Goal: Transaction & Acquisition: Purchase product/service

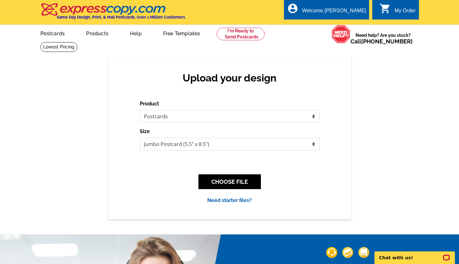
select select "1"
click at [218, 178] on button "CHOOSE FILE" at bounding box center [229, 182] width 62 height 15
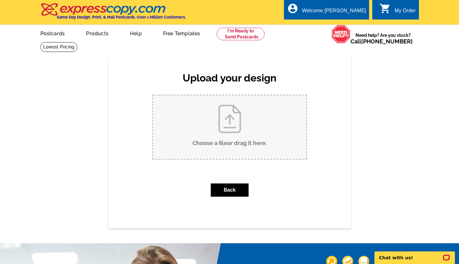
click at [240, 130] on input "Choose a file or drag it here ." at bounding box center [229, 128] width 153 height 64
click at [233, 135] on input "Choose a file or drag it here ." at bounding box center [229, 128] width 153 height 64
type input "C:\fakepath\Try George’s Vineyard Located in Northfield white.jpg"
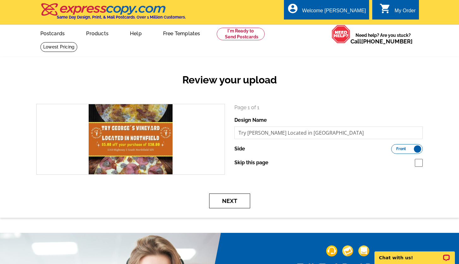
click at [228, 201] on button "Next" at bounding box center [229, 201] width 41 height 15
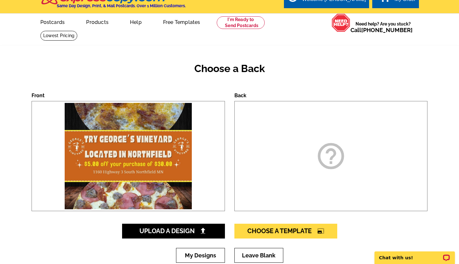
scroll to position [44, 0]
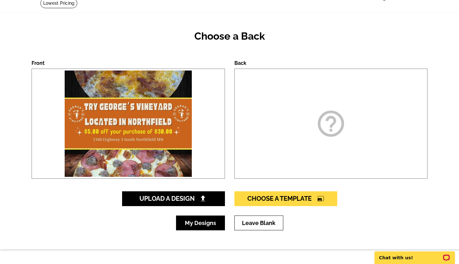
click at [209, 224] on link "My Designs" at bounding box center [200, 223] width 49 height 15
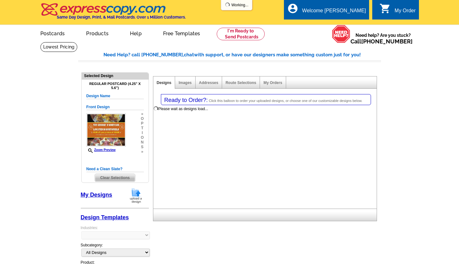
select select "1"
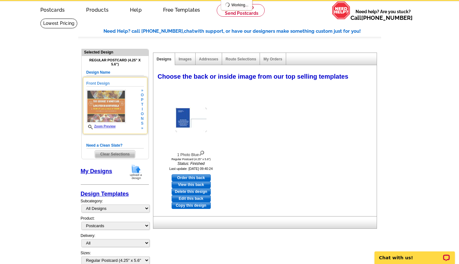
scroll to position [46, 0]
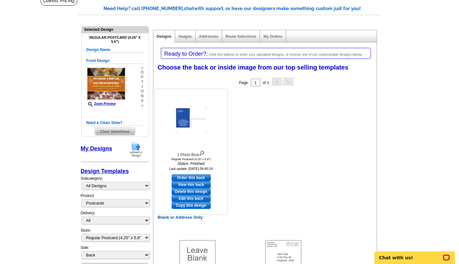
click at [180, 119] on img at bounding box center [191, 120] width 32 height 25
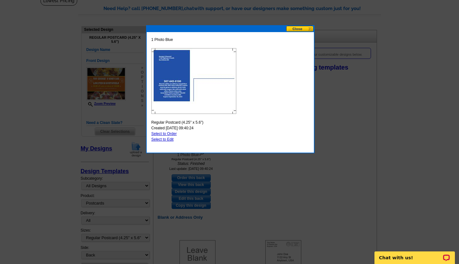
click at [164, 140] on link "Select to Edit" at bounding box center [162, 139] width 22 height 4
select select "front"
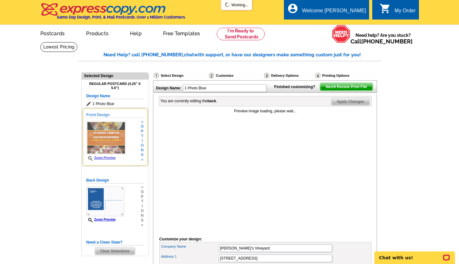
click at [123, 145] on img at bounding box center [105, 137] width 39 height 33
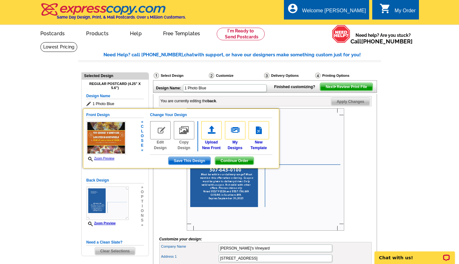
click at [229, 161] on span "Continue Order" at bounding box center [234, 161] width 38 height 8
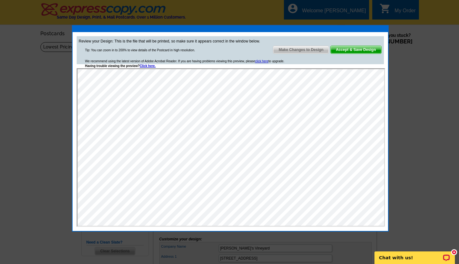
click at [314, 51] on span "Make Changes to Design" at bounding box center [300, 50] width 55 height 8
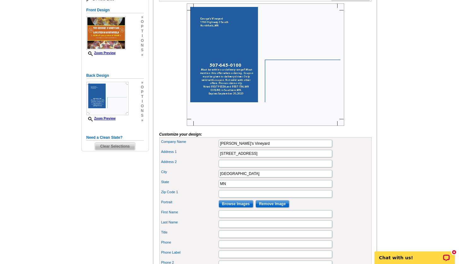
scroll to position [231, 0]
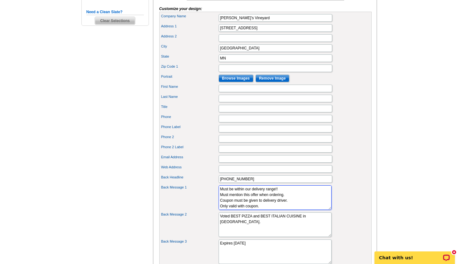
click at [284, 200] on textarea "Must be within our delivery range!! Must mention this offer when ordering. Coup…" at bounding box center [274, 198] width 113 height 25
click at [287, 206] on textarea "Must be within our delivery range!! Must mention this offer when ordering. Coup…" at bounding box center [274, 198] width 113 height 25
click at [293, 210] on textarea "Must be within our delivery range!! Must mention this offer when ordering. Coup…" at bounding box center [274, 198] width 113 height 25
type textarea "Must mention this offer when ordering if placing a togo order. Coupon must be g…"
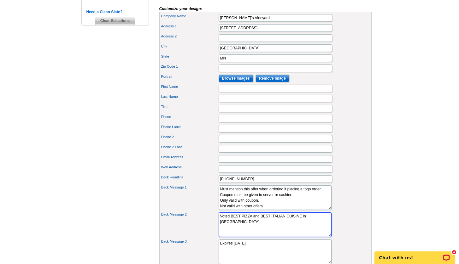
click at [273, 235] on textarea "Voted BEST PIZZA and BEST ITALIAN CUISINE in Southern MN." at bounding box center [274, 225] width 113 height 25
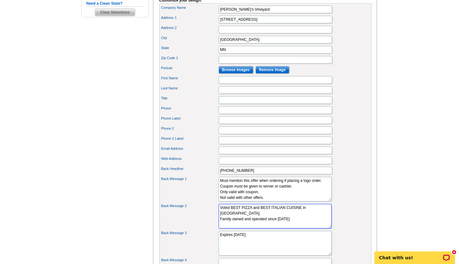
scroll to position [257, 0]
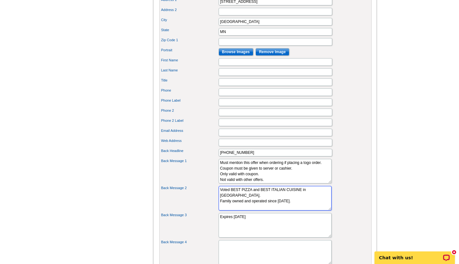
type textarea "Voted BEST PIZZA and BEST ITALIAN CUISINE in Southern MN. Family owned and oper…"
click at [253, 227] on textarea "Expires September 30, 2025" at bounding box center [274, 225] width 113 height 25
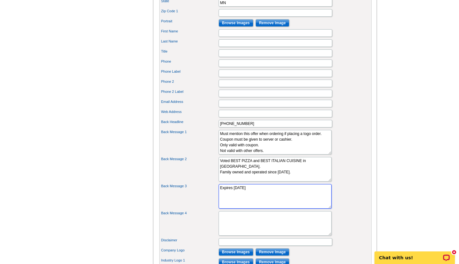
scroll to position [278, 0]
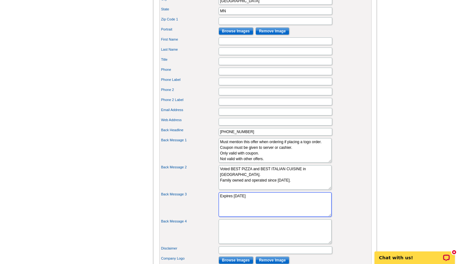
type textarea "Expires October 31, 2025"
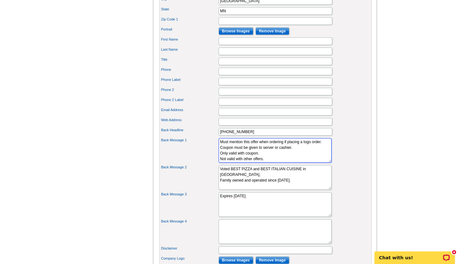
click at [220, 159] on textarea "Must be within our delivery range!! Must mention this offer when ordering. Coup…" at bounding box center [274, 150] width 113 height 25
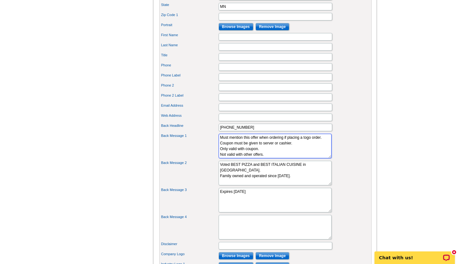
scroll to position [288, 0]
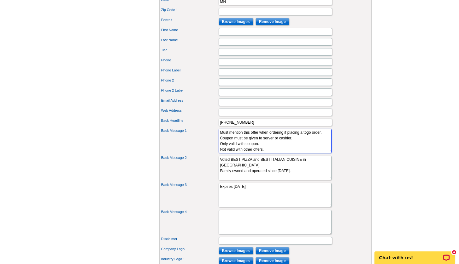
click at [264, 154] on textarea "Must be within our delivery range!! Must mention this offer when ordering. Coup…" at bounding box center [274, 141] width 113 height 25
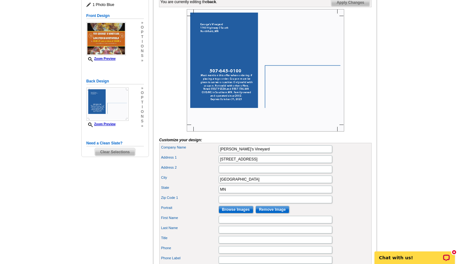
scroll to position [87, 0]
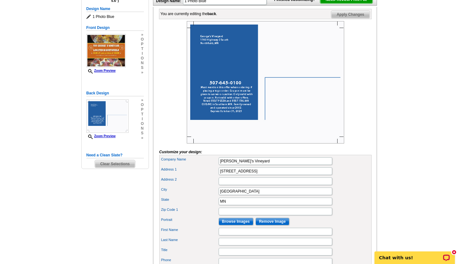
type textarea "Must mention this offer when ordering if placing a togo order. Coupon must be g…"
click at [353, 18] on span "Apply Changes" at bounding box center [350, 15] width 38 height 8
click at [347, 3] on span "Next Review Print File" at bounding box center [346, 0] width 52 height 8
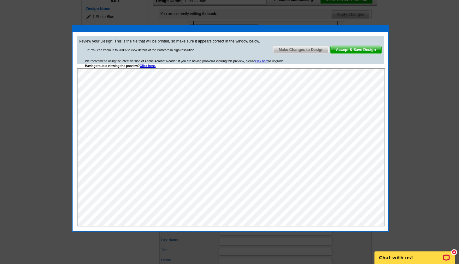
scroll to position [0, 0]
click at [359, 50] on span "Accept & Save Design" at bounding box center [355, 50] width 51 height 8
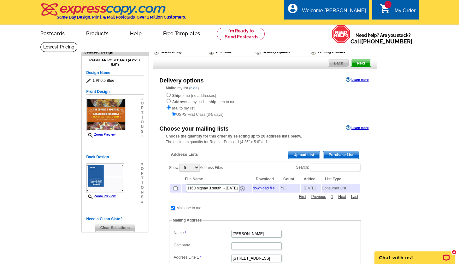
click at [337, 151] on span "Purchase List" at bounding box center [341, 155] width 36 height 8
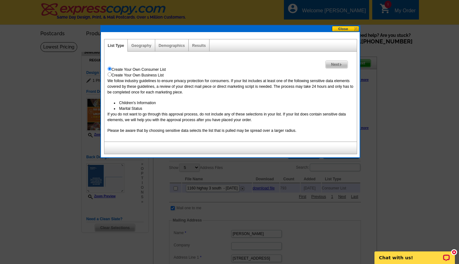
click at [144, 50] on div "Geography" at bounding box center [141, 45] width 27 height 12
click at [145, 46] on link "Geography" at bounding box center [141, 46] width 20 height 4
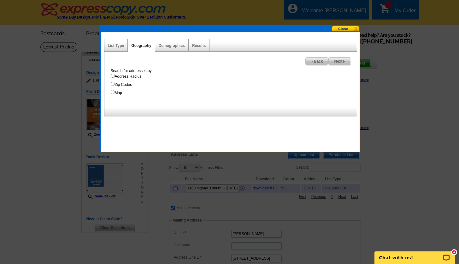
click at [113, 77] on input "Address Radius" at bounding box center [113, 76] width 4 height 4
radio input "true"
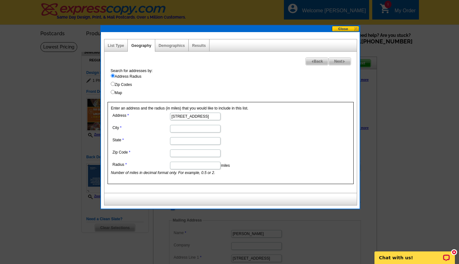
type input "617 12th street"
type input "farmington"
type input "mn"
drag, startPoint x: 156, startPoint y: 155, endPoint x: 160, endPoint y: 155, distance: 4.4
click at [156, 155] on label "Zip Code" at bounding box center [141, 153] width 57 height 6
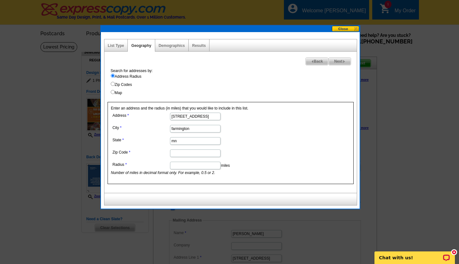
click at [170, 155] on input "Zip Code" at bounding box center [195, 154] width 50 height 8
click at [182, 156] on input "Zip Code" at bounding box center [195, 154] width 50 height 8
type input "55024"
click at [236, 158] on dl "Address 617 12th street City farmington State mn Zip Code 55024 Radius miles Nu…" at bounding box center [195, 143] width 168 height 65
click at [198, 166] on input "Radius" at bounding box center [195, 166] width 50 height 8
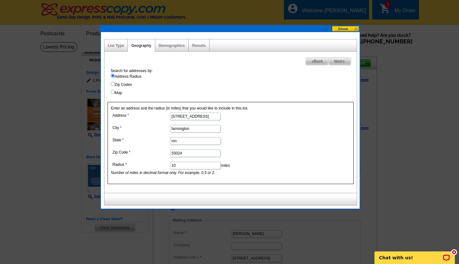
type input "10"
click at [340, 60] on span "Next" at bounding box center [339, 62] width 22 height 8
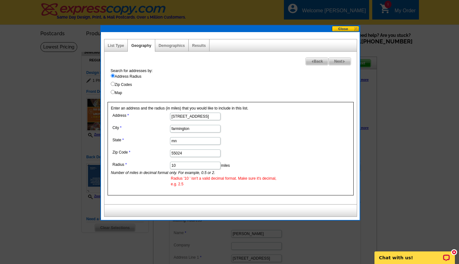
click at [186, 166] on input "10" at bounding box center [195, 166] width 50 height 8
type input "10.00"
click at [340, 60] on span "Next" at bounding box center [339, 62] width 22 height 8
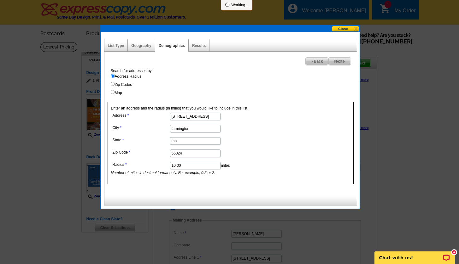
select select
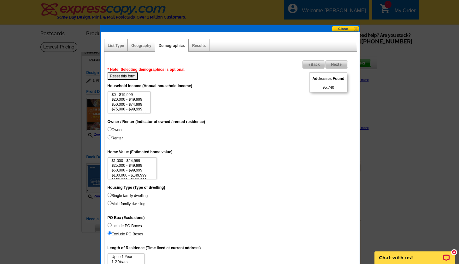
click at [322, 67] on span "Back" at bounding box center [313, 65] width 23 height 8
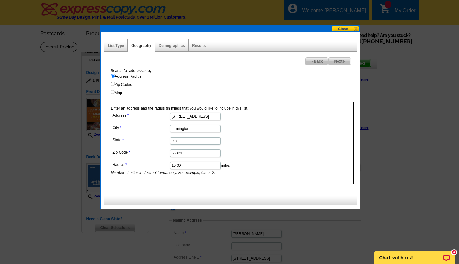
click at [185, 164] on input "10.00" at bounding box center [195, 166] width 50 height 8
type input "5.00"
click at [340, 60] on span "Next" at bounding box center [339, 62] width 22 height 8
select select
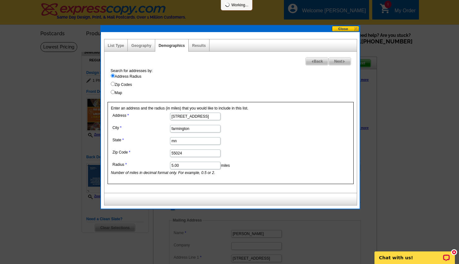
select select
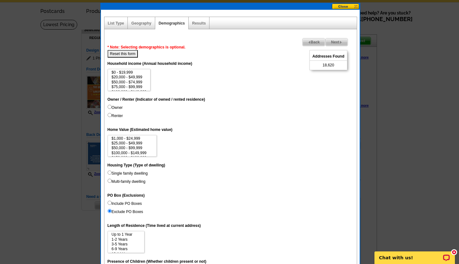
scroll to position [61, 0]
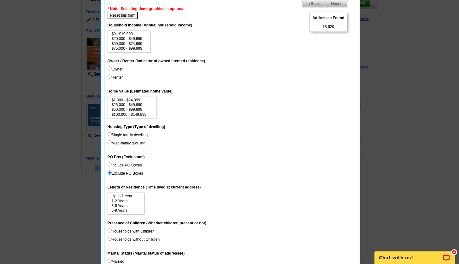
click at [109, 69] on input "Owner" at bounding box center [109, 69] width 4 height 4
radio input "true"
click at [108, 78] on input "Renter" at bounding box center [109, 77] width 4 height 4
radio input "true"
click at [108, 134] on input "Single family dwelling" at bounding box center [109, 134] width 4 height 4
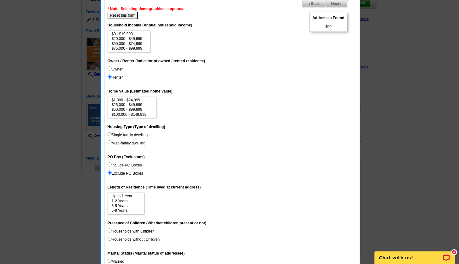
radio input "true"
click at [108, 69] on input "Owner" at bounding box center [109, 69] width 4 height 4
radio input "true"
click at [108, 69] on input "Owner" at bounding box center [109, 69] width 4 height 4
click at [127, 70] on dd "Owner Renter" at bounding box center [230, 75] width 246 height 16
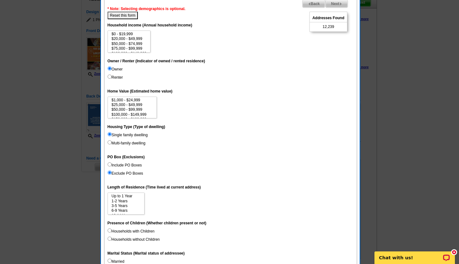
click at [314, 6] on span "Back" at bounding box center [313, 4] width 23 height 8
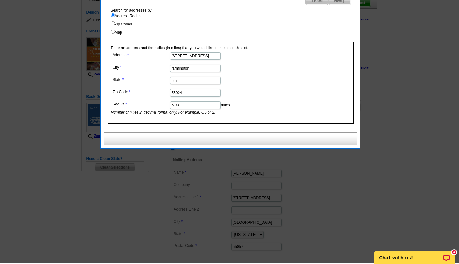
scroll to position [59, 0]
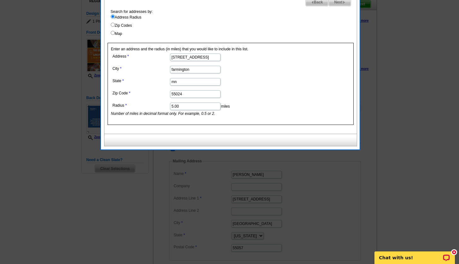
click at [341, 5] on span "Next" at bounding box center [339, 2] width 22 height 8
select select
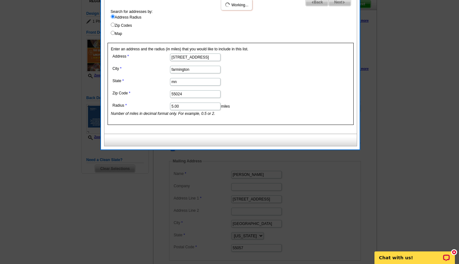
select select
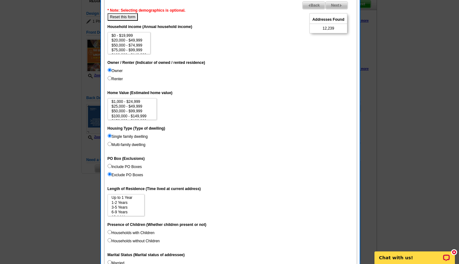
click at [123, 15] on button "Reset this form" at bounding box center [122, 17] width 31 height 8
select select
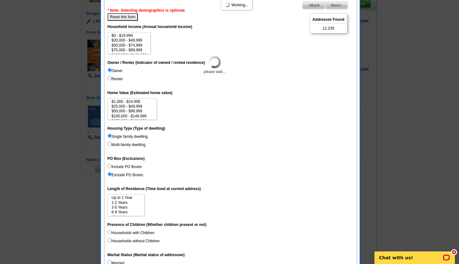
select select
click at [110, 136] on input "Single family dwelling" at bounding box center [109, 136] width 4 height 4
radio input "true"
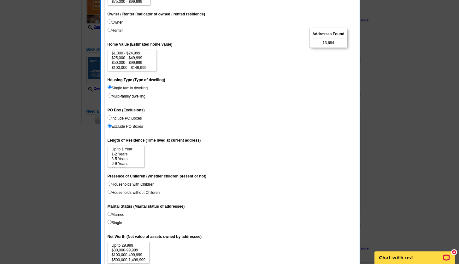
scroll to position [134, 0]
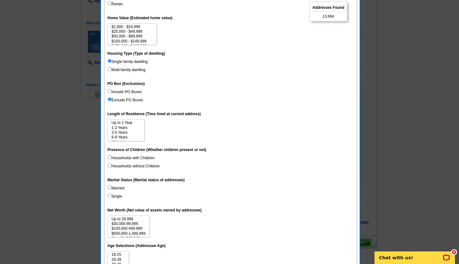
click at [110, 156] on input "Households with Children" at bounding box center [109, 157] width 4 height 4
radio input "true"
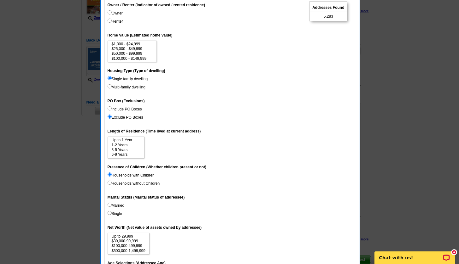
scroll to position [8, 0]
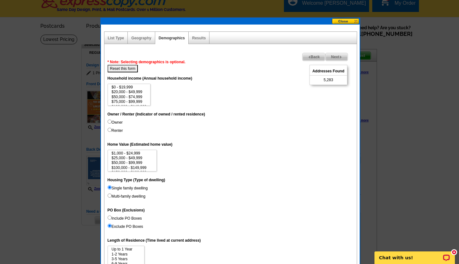
click at [109, 122] on input "Owner" at bounding box center [109, 122] width 4 height 4
radio input "true"
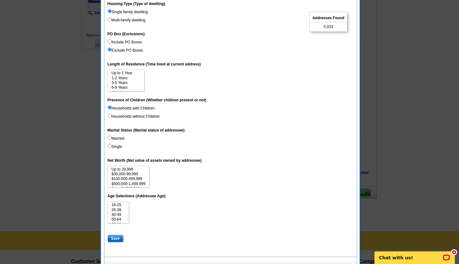
scroll to position [195, 0]
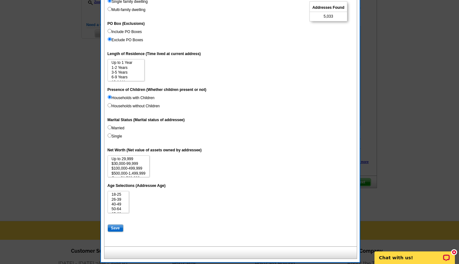
click at [111, 126] on input "Married" at bounding box center [109, 127] width 4 height 4
radio input "true"
click at [117, 227] on input "Save" at bounding box center [115, 229] width 16 height 8
select select
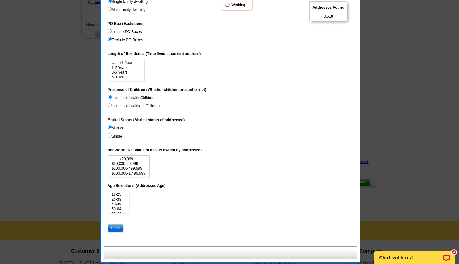
select select
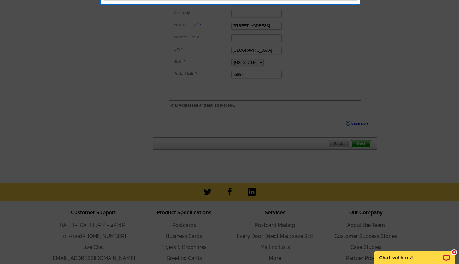
scroll to position [0, 0]
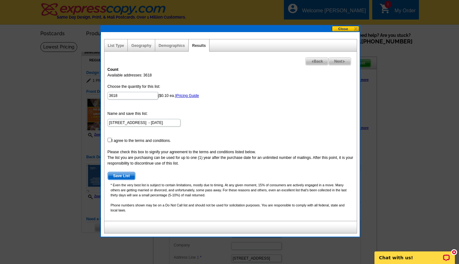
click at [109, 140] on input "checkbox" at bounding box center [109, 140] width 4 height 4
checkbox input "true"
click at [120, 175] on span "Save List" at bounding box center [121, 176] width 27 height 8
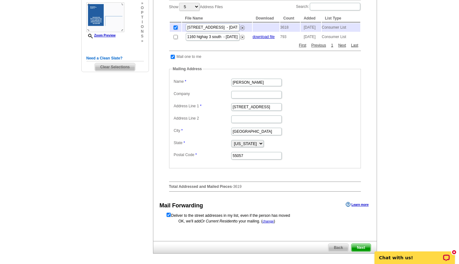
scroll to position [203, 0]
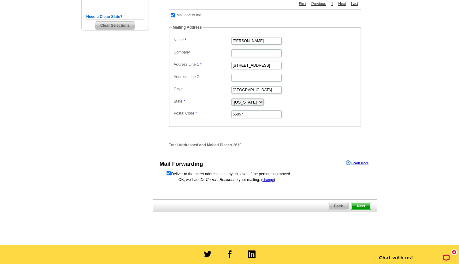
click at [360, 207] on span "Next" at bounding box center [360, 207] width 19 height 8
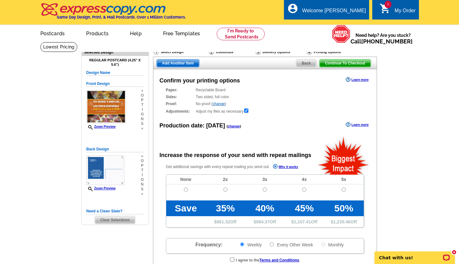
radio input "false"
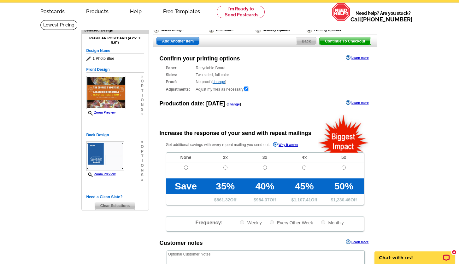
scroll to position [23, 0]
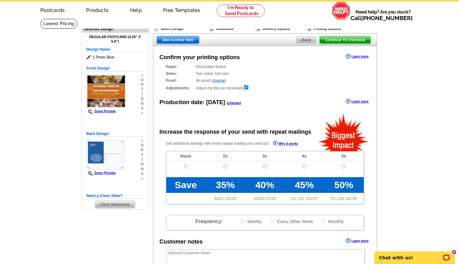
click at [306, 40] on span "Back" at bounding box center [306, 40] width 20 height 8
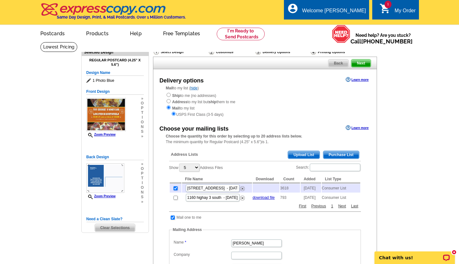
click at [339, 63] on span "Back" at bounding box center [338, 64] width 20 height 8
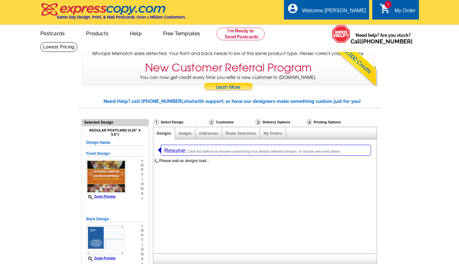
select select "1"
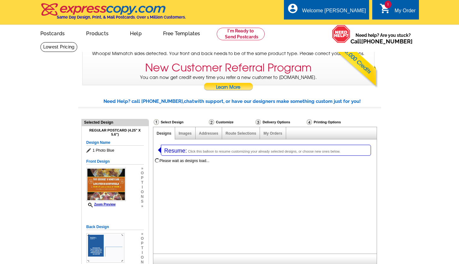
select select "785"
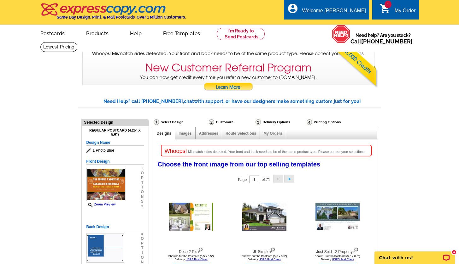
click at [405, 7] on link "1 shopping_cart My Order" at bounding box center [397, 11] width 36 height 8
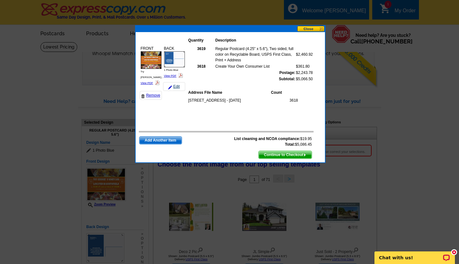
click at [176, 87] on link "Edit" at bounding box center [174, 86] width 22 height 9
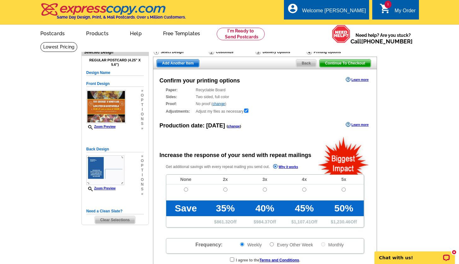
radio input "false"
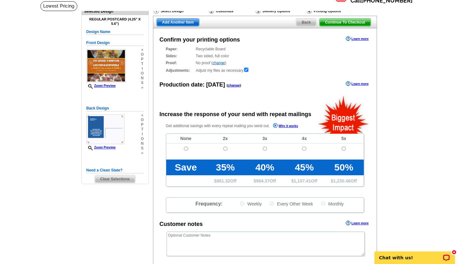
scroll to position [23, 0]
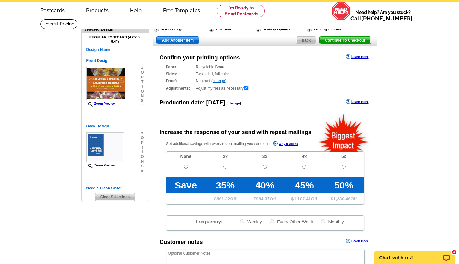
click at [270, 29] on div "Delivery Options" at bounding box center [280, 30] width 51 height 8
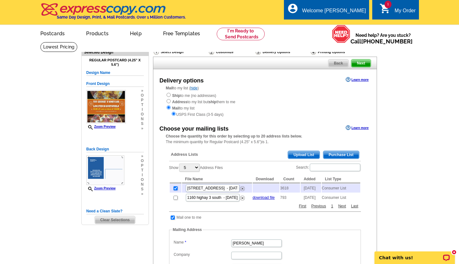
click at [174, 187] on input "checkbox" at bounding box center [175, 189] width 4 height 4
checkbox input "false"
click at [343, 151] on span "Purchase List" at bounding box center [341, 155] width 36 height 8
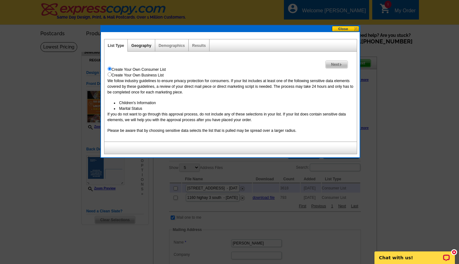
click at [148, 46] on link "Geography" at bounding box center [141, 46] width 20 height 4
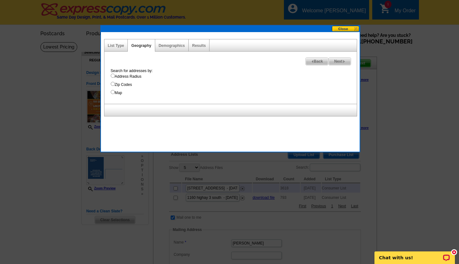
click at [112, 86] on input "Zip Codes" at bounding box center [113, 84] width 4 height 4
radio input "true"
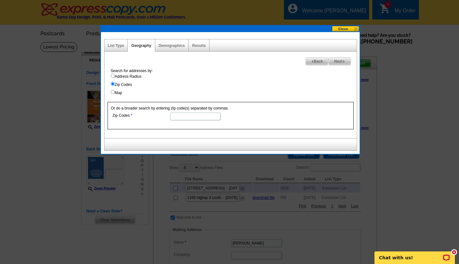
click at [195, 115] on input "Zip Codes" at bounding box center [195, 117] width 50 height 8
click at [112, 94] on input "Map" at bounding box center [113, 92] width 4 height 4
radio input "true"
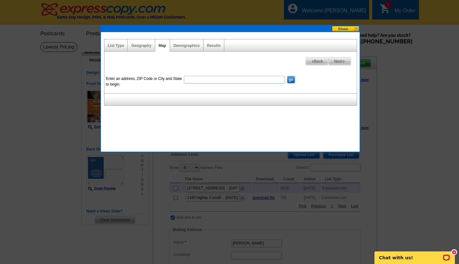
click at [207, 79] on input "Enter an address, ZIP Code or City and State to begin." at bounding box center [234, 80] width 101 height 8
type input "55024"
click at [291, 80] on input "go" at bounding box center [291, 80] width 8 height 8
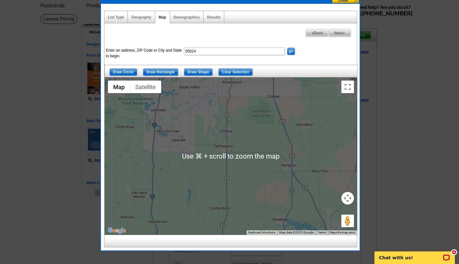
scroll to position [27, 0]
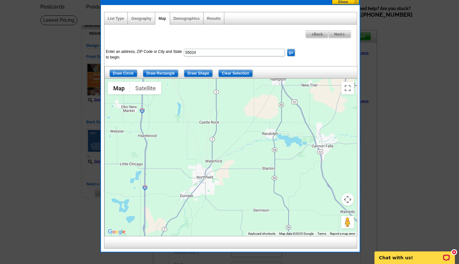
drag, startPoint x: 252, startPoint y: 194, endPoint x: 241, endPoint y: 105, distance: 88.9
click at [241, 105] on div at bounding box center [231, 158] width 252 height 158
click at [190, 197] on div at bounding box center [231, 158] width 252 height 158
click at [183, 199] on div at bounding box center [231, 158] width 252 height 158
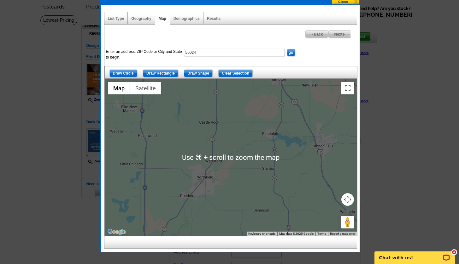
scroll to position [32, 0]
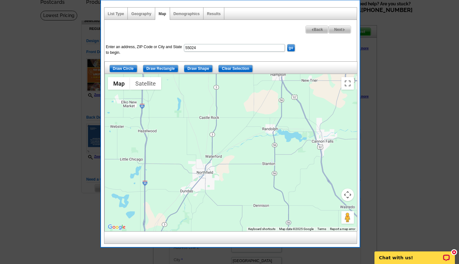
click at [204, 71] on input "Draw Shape" at bounding box center [198, 69] width 29 height 8
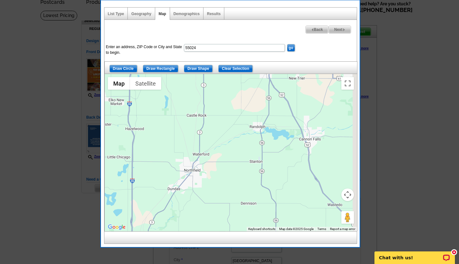
drag, startPoint x: 201, startPoint y: 178, endPoint x: 187, endPoint y: 175, distance: 14.1
click at [187, 175] on div at bounding box center [231, 153] width 252 height 158
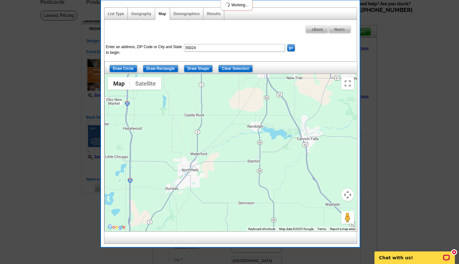
click at [173, 176] on div at bounding box center [231, 153] width 252 height 158
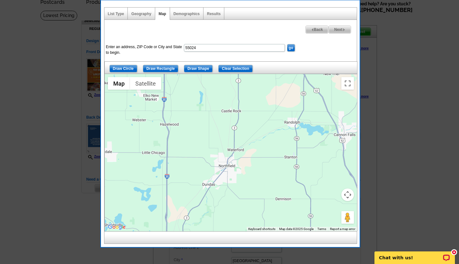
drag, startPoint x: 141, startPoint y: 119, endPoint x: 178, endPoint y: 115, distance: 37.7
click at [178, 115] on div at bounding box center [231, 153] width 252 height 158
click at [212, 185] on div at bounding box center [231, 153] width 252 height 158
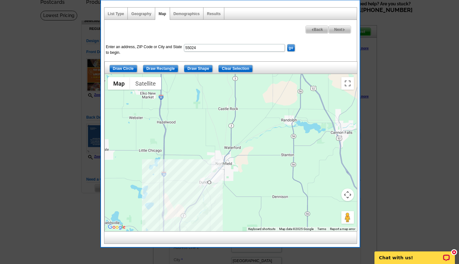
drag, startPoint x: 208, startPoint y: 184, endPoint x: 204, endPoint y: 181, distance: 4.5
click at [204, 181] on div at bounding box center [231, 153] width 252 height 158
click at [212, 183] on div at bounding box center [231, 153] width 252 height 158
click at [210, 183] on div at bounding box center [231, 153] width 252 height 158
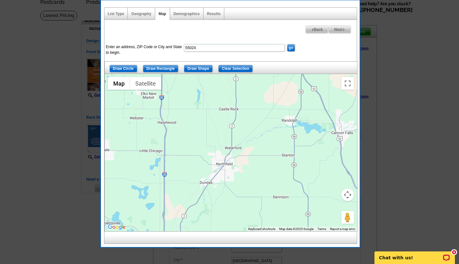
click at [210, 184] on div at bounding box center [231, 153] width 252 height 158
click at [211, 182] on div at bounding box center [231, 153] width 252 height 158
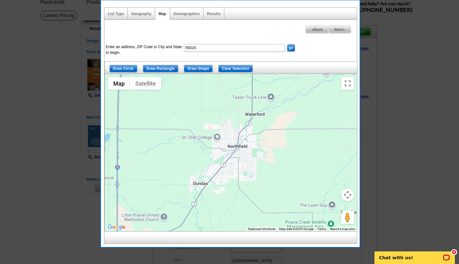
click at [202, 178] on div at bounding box center [231, 153] width 252 height 158
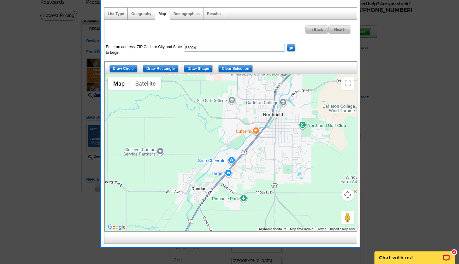
click at [199, 70] on input "Draw Shape" at bounding box center [198, 69] width 29 height 8
click at [191, 169] on div at bounding box center [231, 153] width 252 height 158
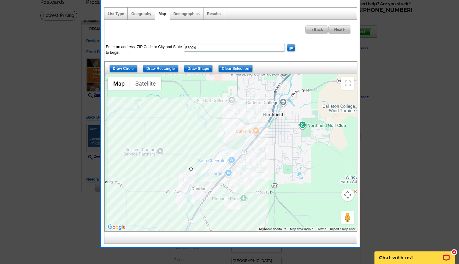
click at [174, 193] on div at bounding box center [231, 153] width 252 height 158
click at [201, 208] on div at bounding box center [231, 153] width 252 height 158
click at [224, 177] on div at bounding box center [231, 153] width 252 height 158
click at [191, 169] on div at bounding box center [231, 153] width 252 height 158
click at [144, 13] on link "Geography" at bounding box center [141, 14] width 20 height 4
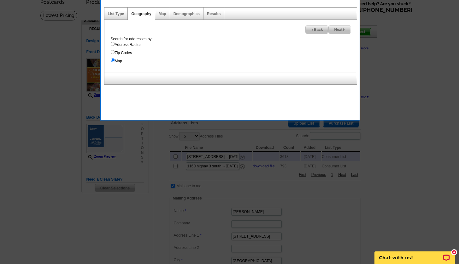
click at [114, 53] on input "Zip Codes" at bounding box center [113, 52] width 4 height 4
radio input "true"
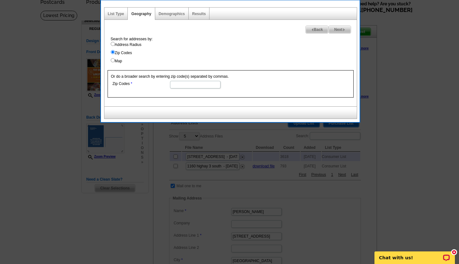
click at [183, 87] on input "Zip Codes" at bounding box center [195, 85] width 50 height 8
type input "55019"
select select
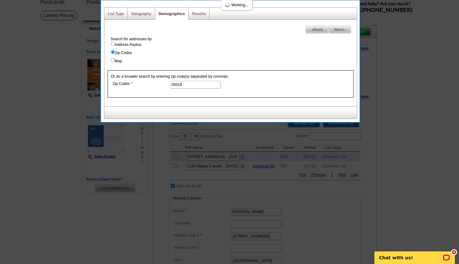
select select
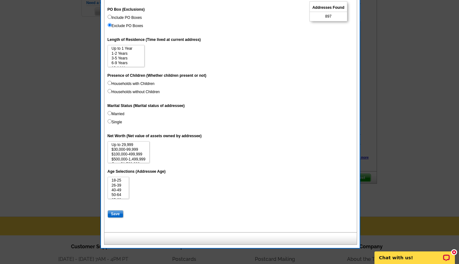
scroll to position [210, 0]
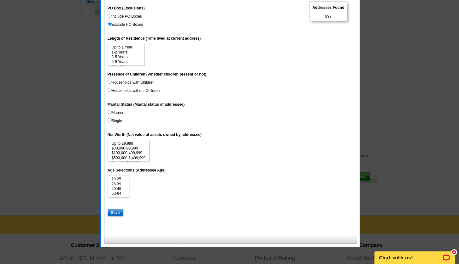
click at [115, 210] on input "Save" at bounding box center [115, 213] width 16 height 8
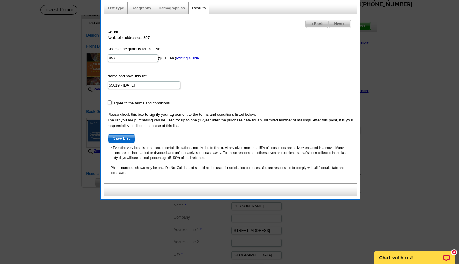
scroll to position [0, 0]
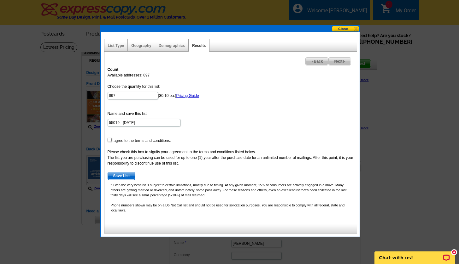
click at [109, 141] on input "checkbox" at bounding box center [109, 140] width 4 height 4
checkbox input "true"
click at [127, 177] on span "Save List" at bounding box center [121, 176] width 27 height 8
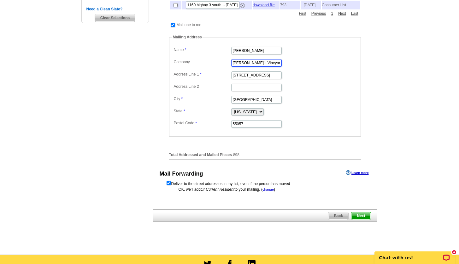
scroll to position [235, 0]
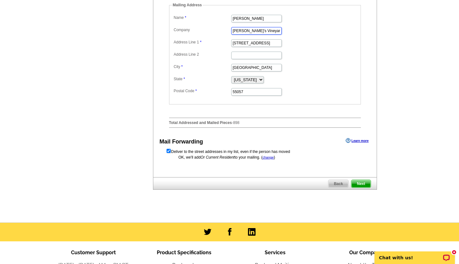
type input "George's Vineyard"
click at [364, 185] on span "Next" at bounding box center [360, 184] width 19 height 8
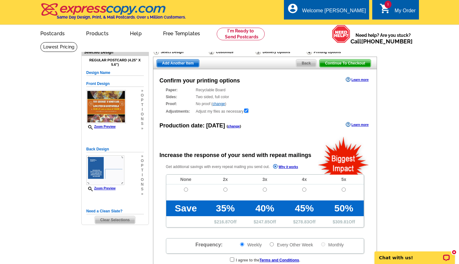
radio input "false"
click at [271, 52] on div "Delivery Options" at bounding box center [280, 53] width 51 height 8
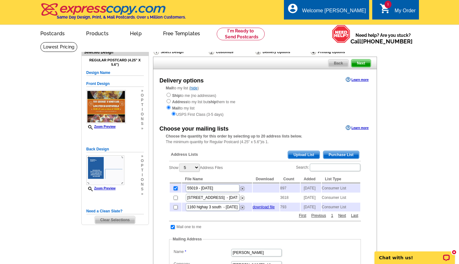
click at [175, 188] on input "checkbox" at bounding box center [175, 189] width 4 height 4
checkbox input "false"
click at [333, 152] on span "Purchase List" at bounding box center [341, 155] width 36 height 8
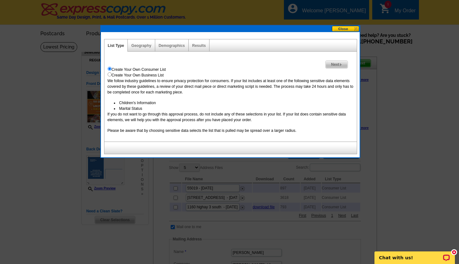
click at [141, 49] on div "Geography" at bounding box center [141, 45] width 27 height 12
click at [148, 45] on link "Geography" at bounding box center [141, 46] width 20 height 4
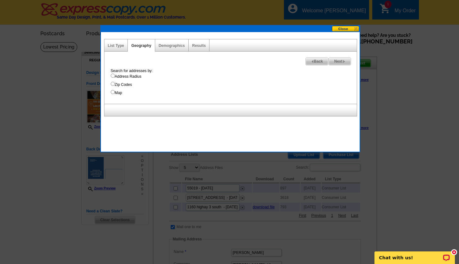
click at [113, 77] on input "Address Radius" at bounding box center [113, 76] width 4 height 4
radio input "true"
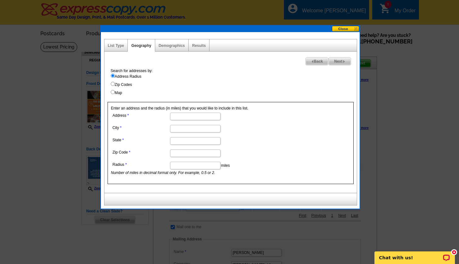
click at [112, 85] on input "Zip Codes" at bounding box center [113, 84] width 4 height 4
radio input "true"
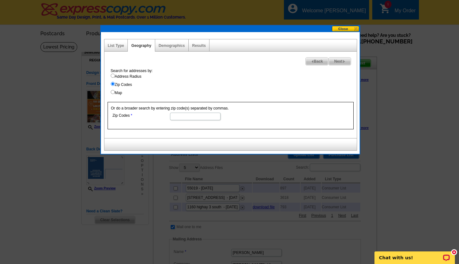
click at [192, 114] on input "Zip Codes" at bounding box center [195, 117] width 50 height 8
type input "55065"
click at [347, 60] on span "Next" at bounding box center [339, 62] width 22 height 8
select select
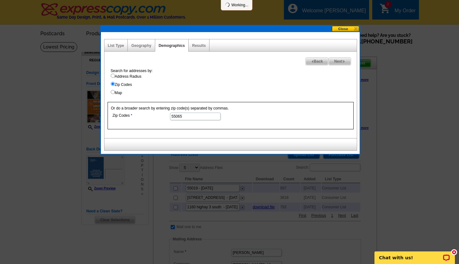
select select
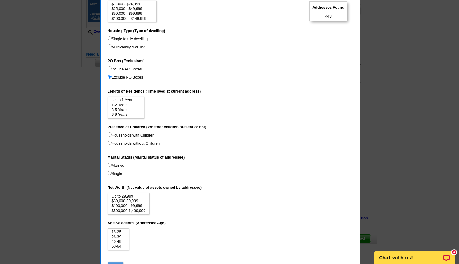
scroll to position [203, 0]
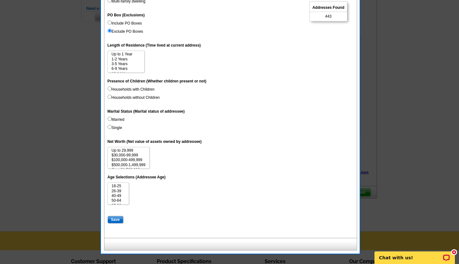
click at [121, 218] on input "Save" at bounding box center [115, 220] width 16 height 8
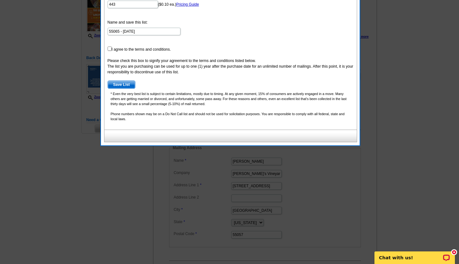
scroll to position [37, 0]
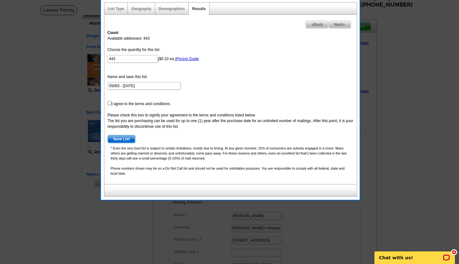
click at [108, 105] on input "checkbox" at bounding box center [109, 103] width 4 height 4
checkbox input "true"
click at [128, 141] on span "Save List" at bounding box center [121, 140] width 27 height 8
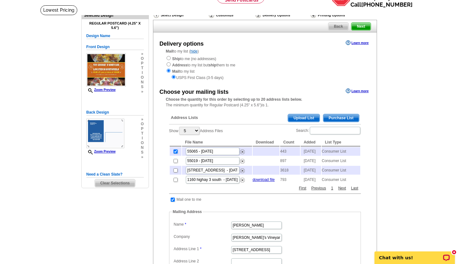
click at [176, 162] on input "checkbox" at bounding box center [175, 161] width 4 height 4
checkbox input "true"
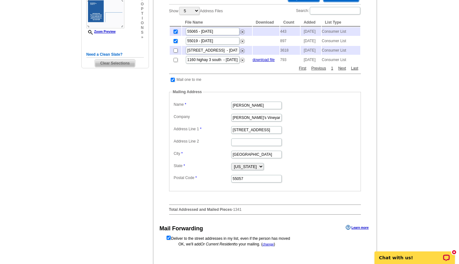
scroll to position [189, 0]
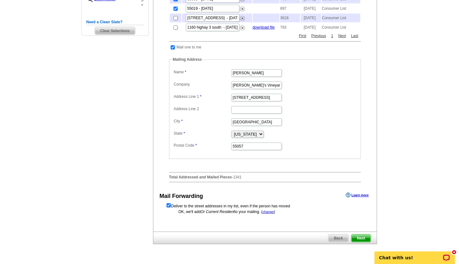
click at [362, 242] on span "Next" at bounding box center [360, 239] width 19 height 8
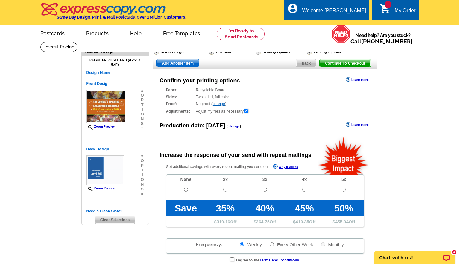
radio input "false"
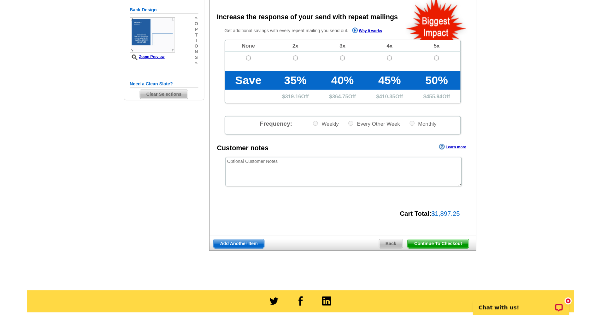
scroll to position [130, 0]
